Goal: Information Seeking & Learning: Find specific fact

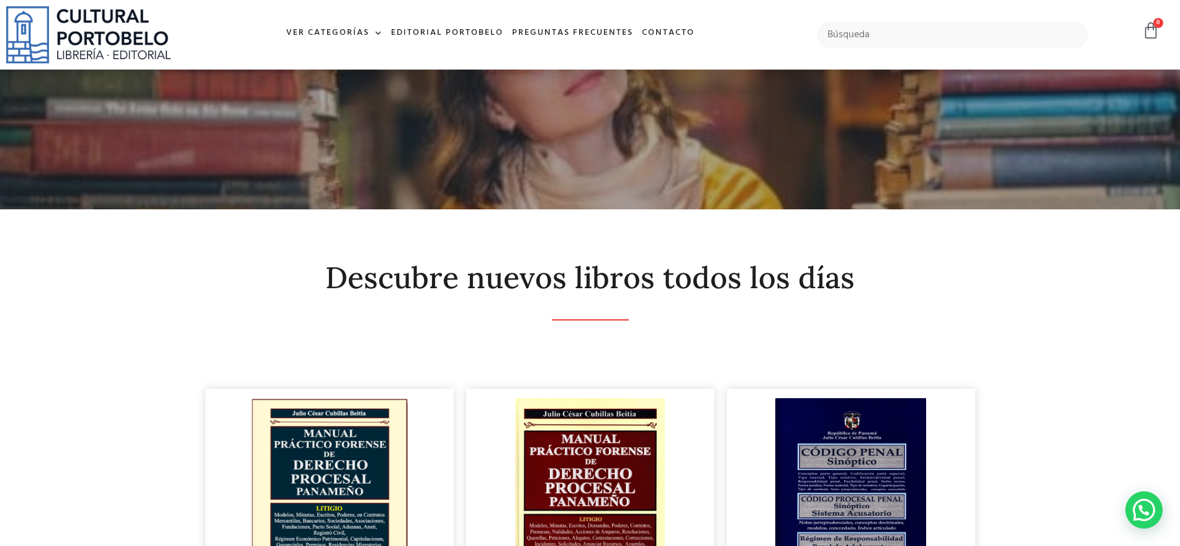
scroll to position [310, 0]
click at [899, 40] on input "text" at bounding box center [953, 35] width 272 height 26
type input "JUNTA DE CONCILIACION"
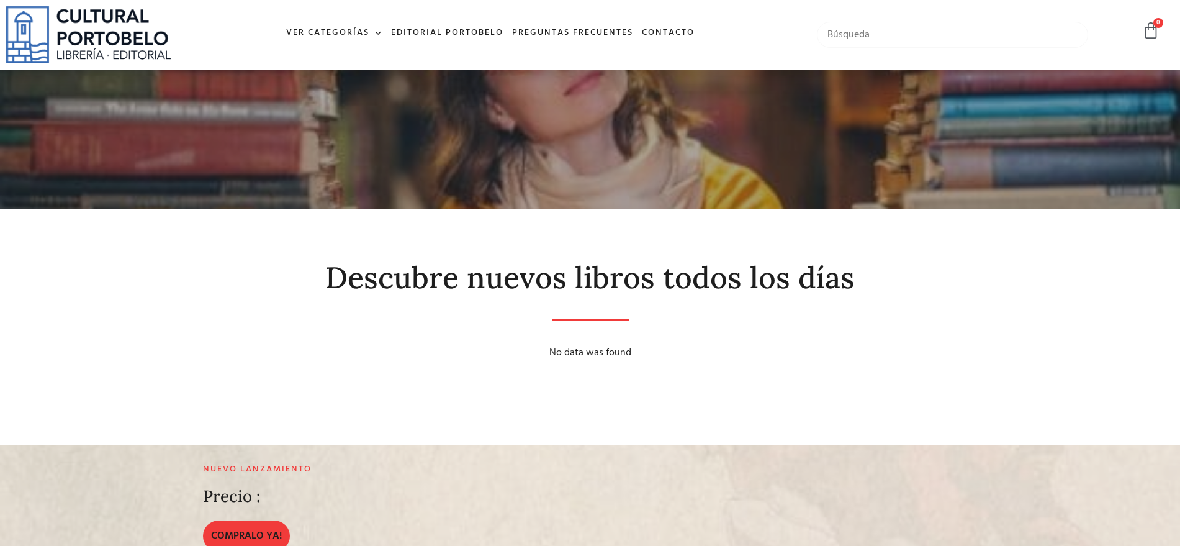
drag, startPoint x: 0, startPoint y: 0, endPoint x: 918, endPoint y: 21, distance: 918.3
click at [918, 22] on input "text" at bounding box center [953, 35] width 272 height 26
type input "CONCILIACION"
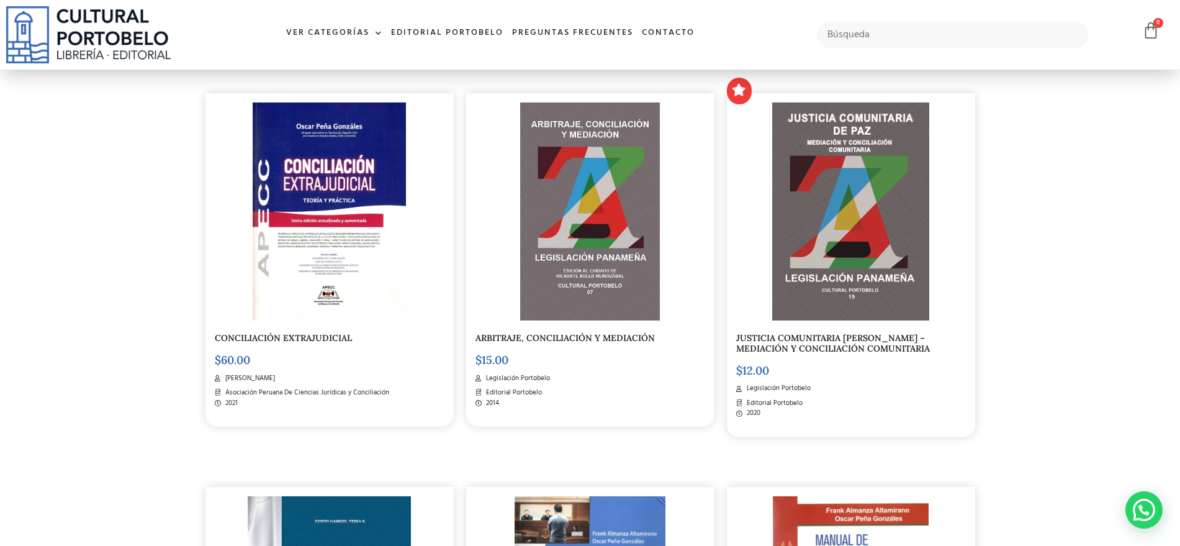
scroll to position [310, 0]
